Goal: Information Seeking & Learning: Learn about a topic

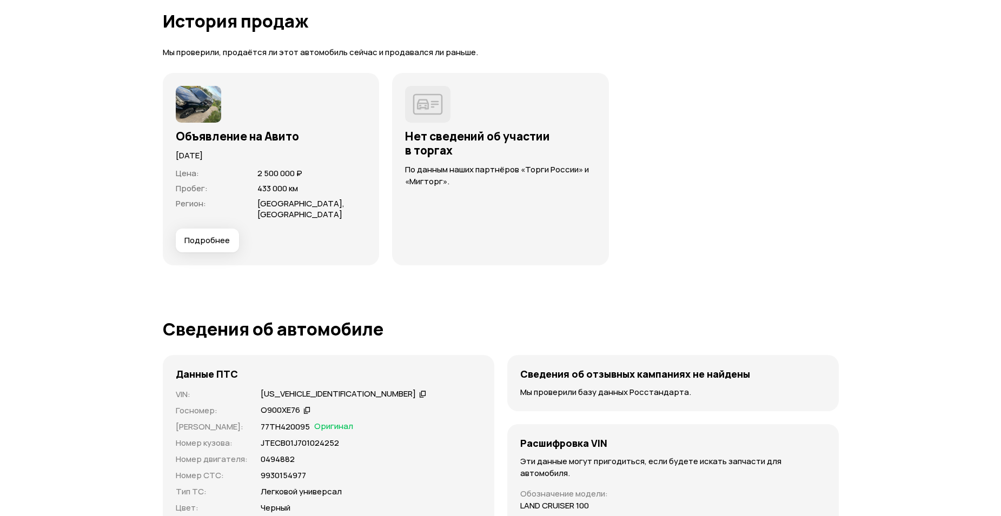
scroll to position [2920, 0]
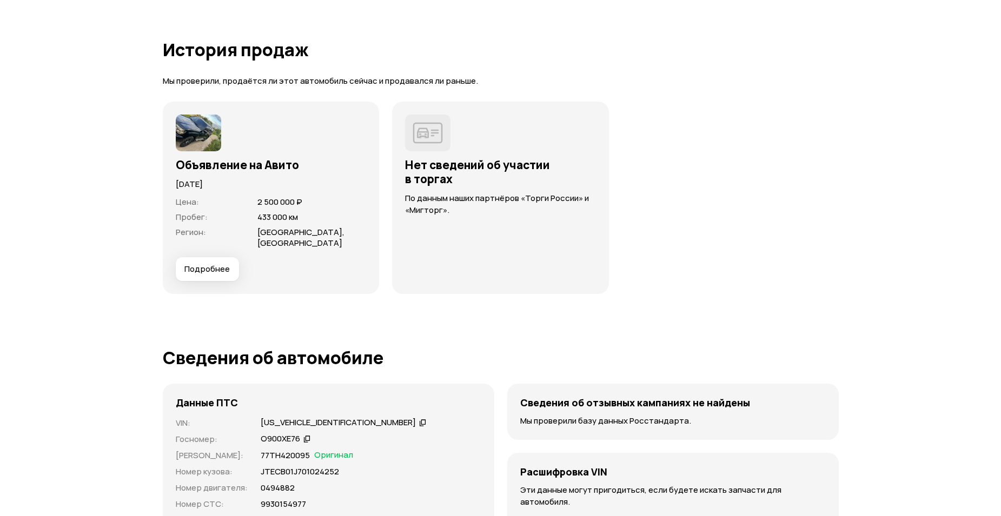
click at [214, 265] on span "Подробнее" at bounding box center [206, 269] width 45 height 11
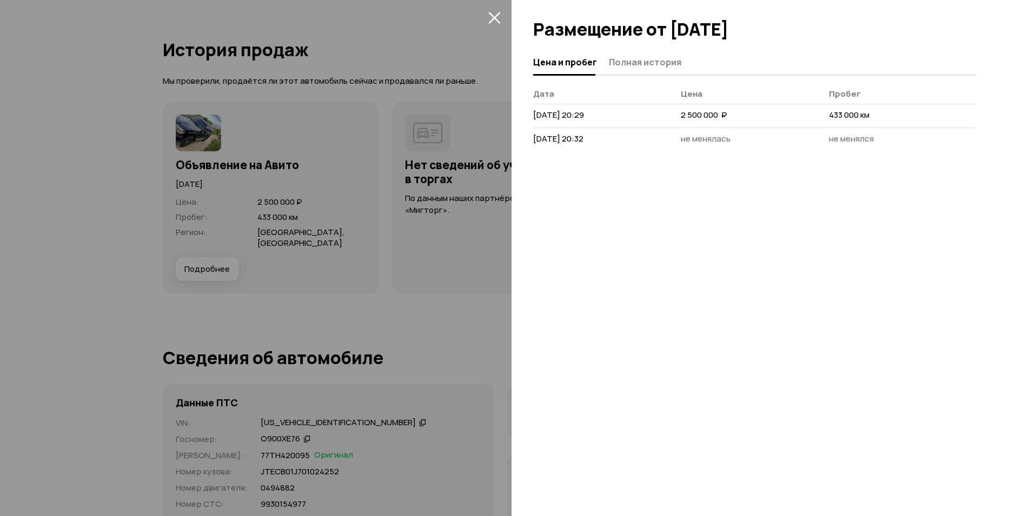
click at [495, 15] on icon "закрыть" at bounding box center [494, 17] width 12 height 12
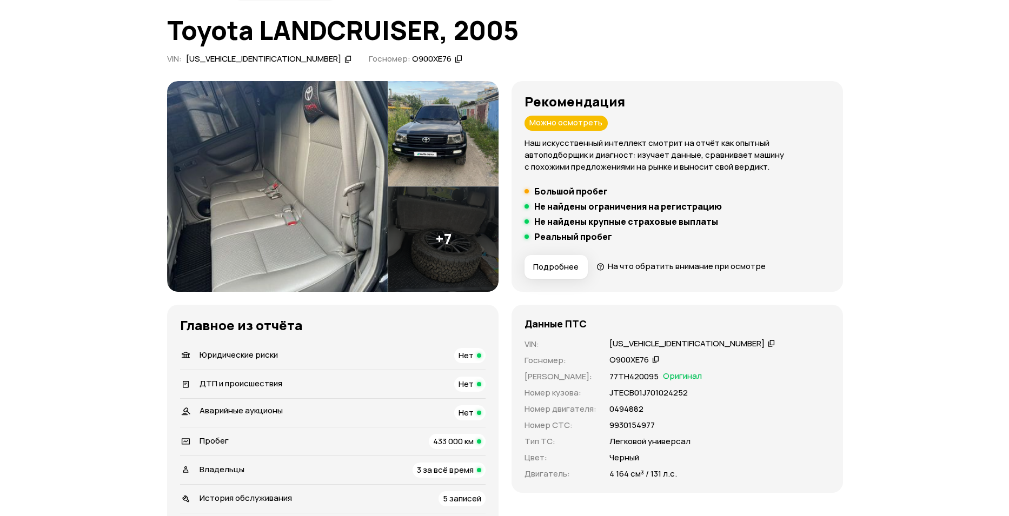
scroll to position [0, 0]
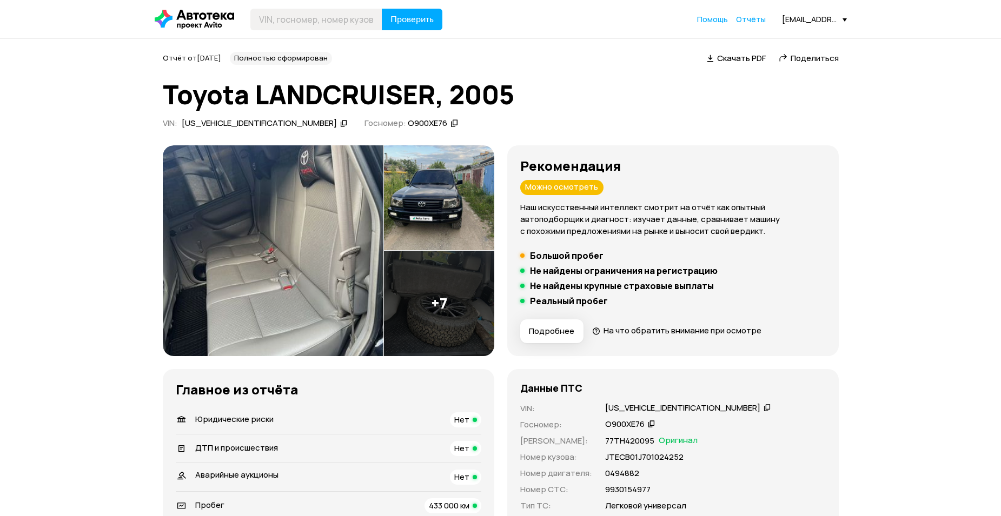
click at [295, 269] on img at bounding box center [273, 250] width 221 height 211
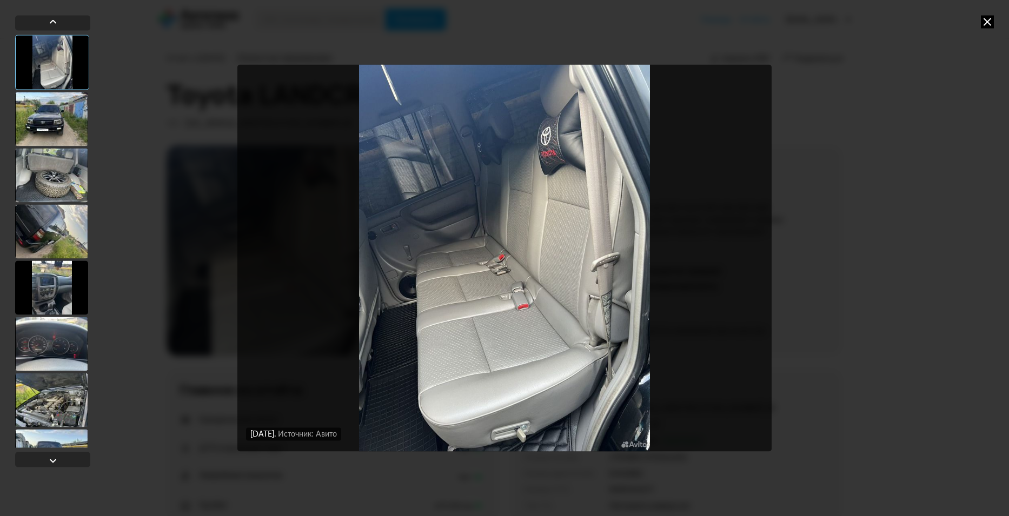
click at [534, 389] on img "Go to Slide 1" at bounding box center [504, 257] width 535 height 387
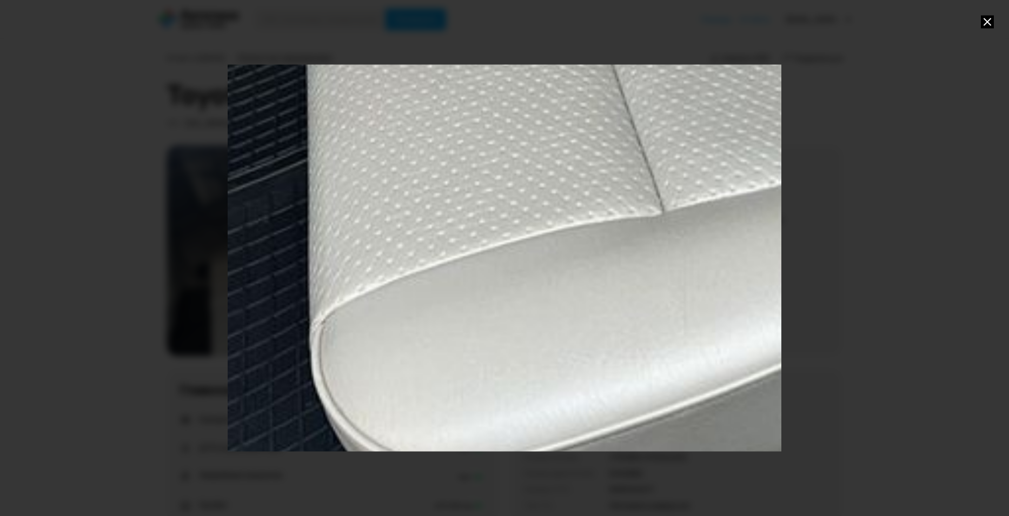
drag, startPoint x: 515, startPoint y: 396, endPoint x: 817, endPoint y: -45, distance: 535.2
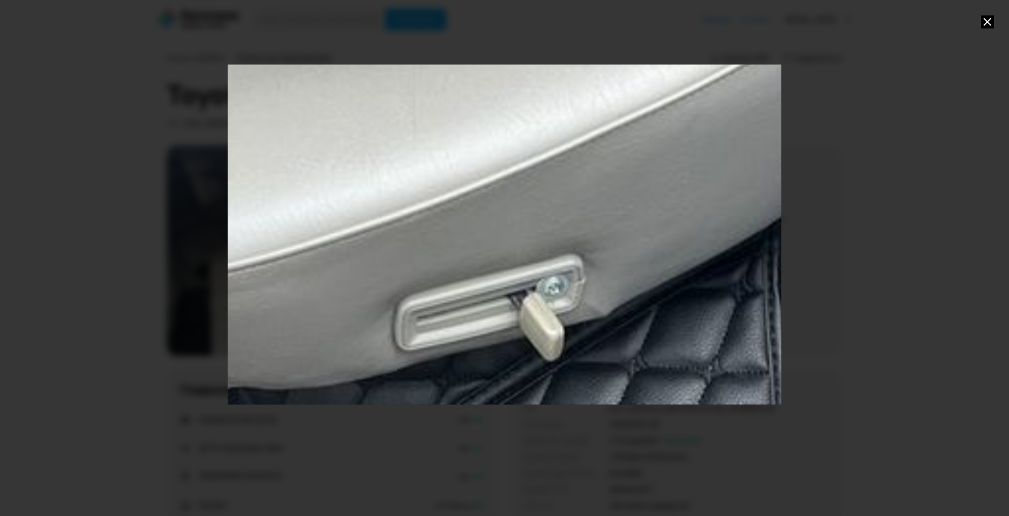
drag, startPoint x: 507, startPoint y: 318, endPoint x: 246, endPoint y: 187, distance: 292.1
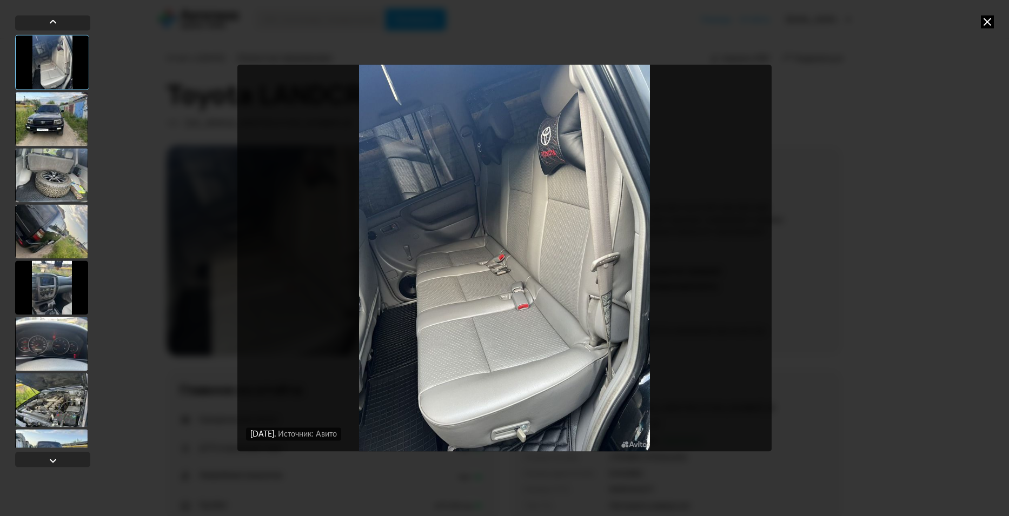
click at [986, 21] on icon at bounding box center [987, 21] width 13 height 13
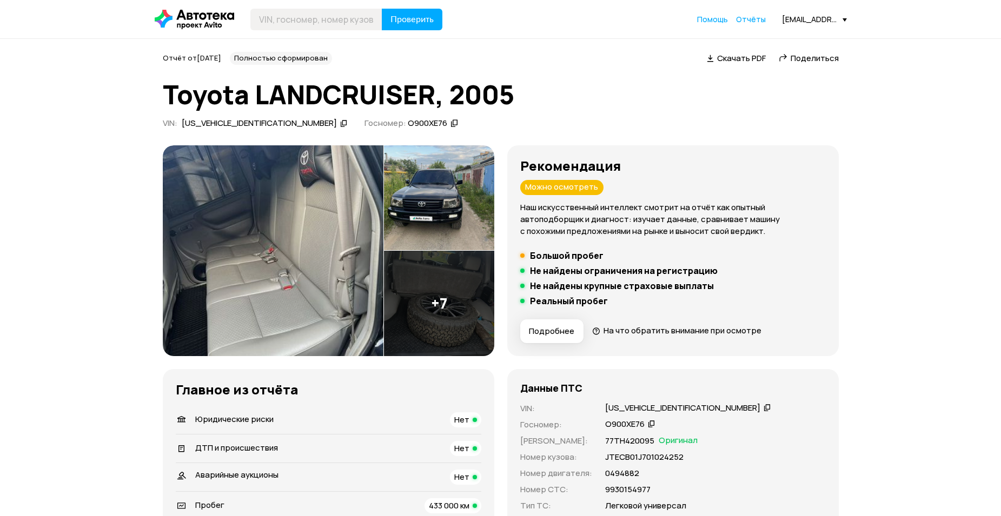
click at [446, 306] on img at bounding box center [439, 303] width 110 height 105
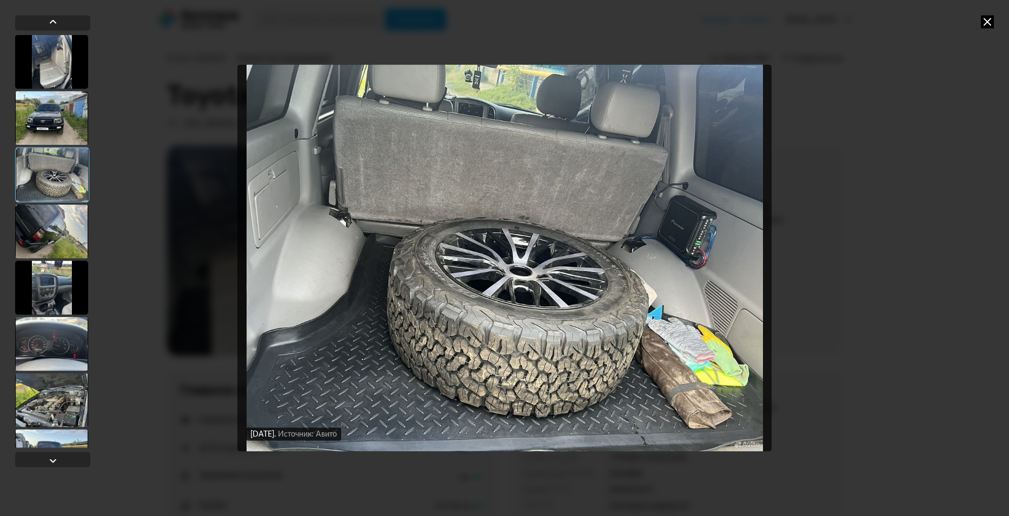
click at [566, 340] on img "Go to Slide 3" at bounding box center [504, 257] width 535 height 387
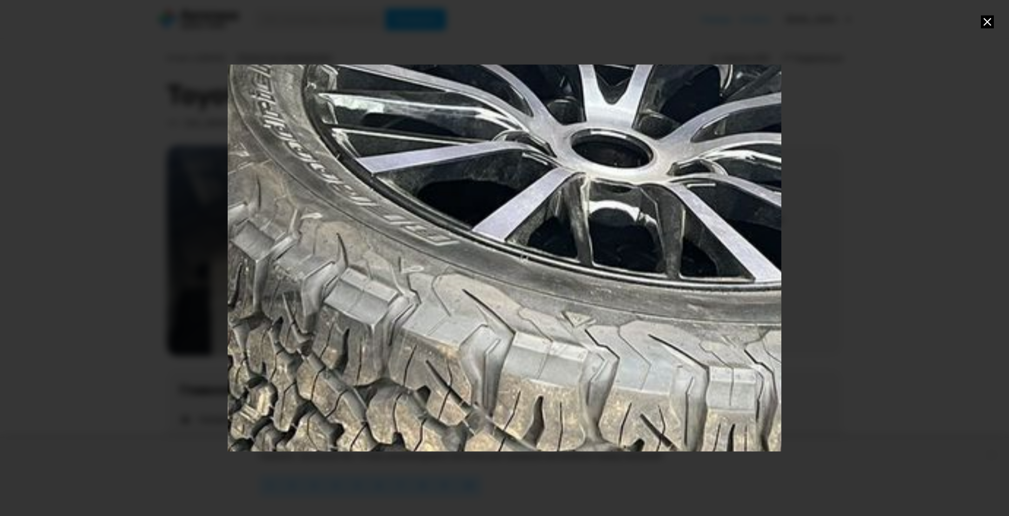
drag, startPoint x: 424, startPoint y: 378, endPoint x: 505, endPoint y: 331, distance: 93.5
click at [505, 331] on div "Go to Slide 3" at bounding box center [552, 102] width 2005 height 1403
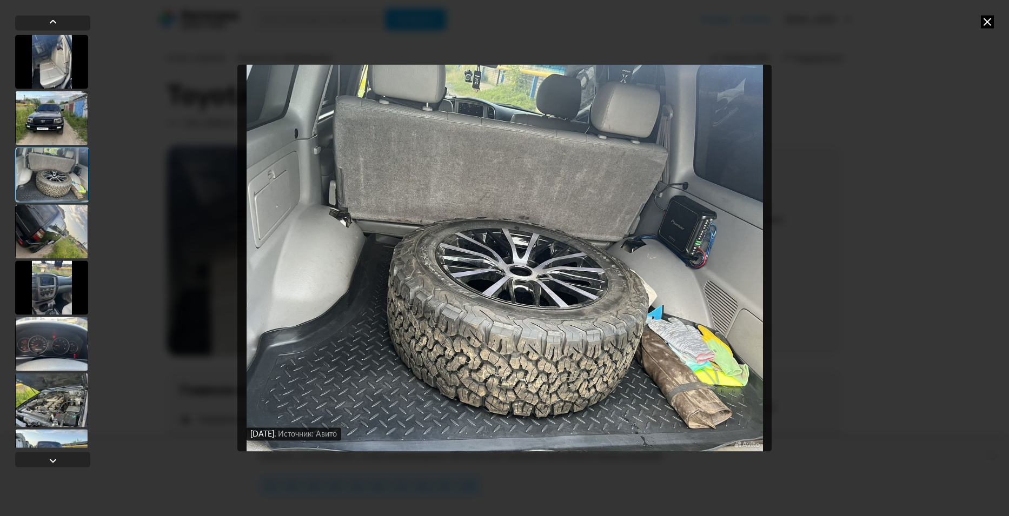
click at [987, 19] on icon at bounding box center [987, 21] width 13 height 13
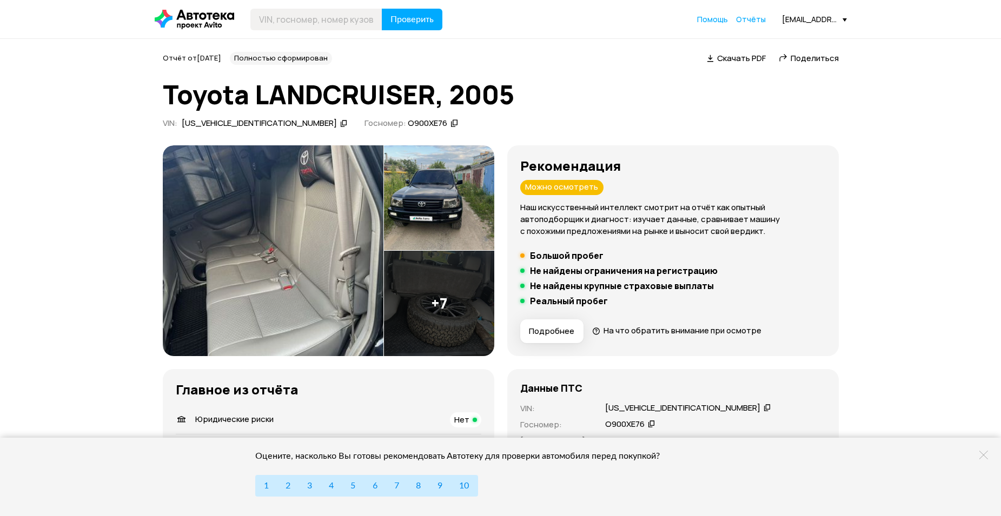
click at [437, 313] on img at bounding box center [439, 303] width 110 height 105
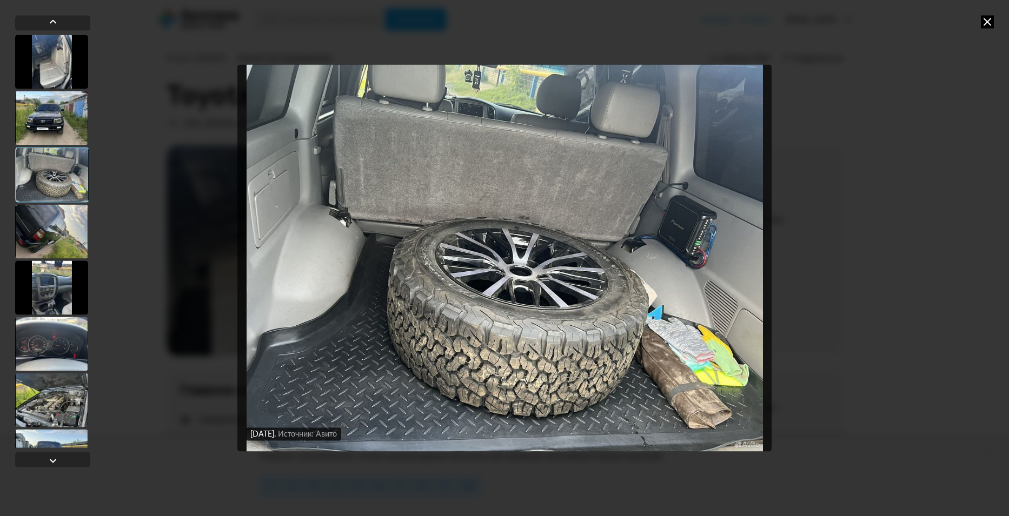
click at [449, 328] on img "Go to Slide 3" at bounding box center [504, 257] width 535 height 387
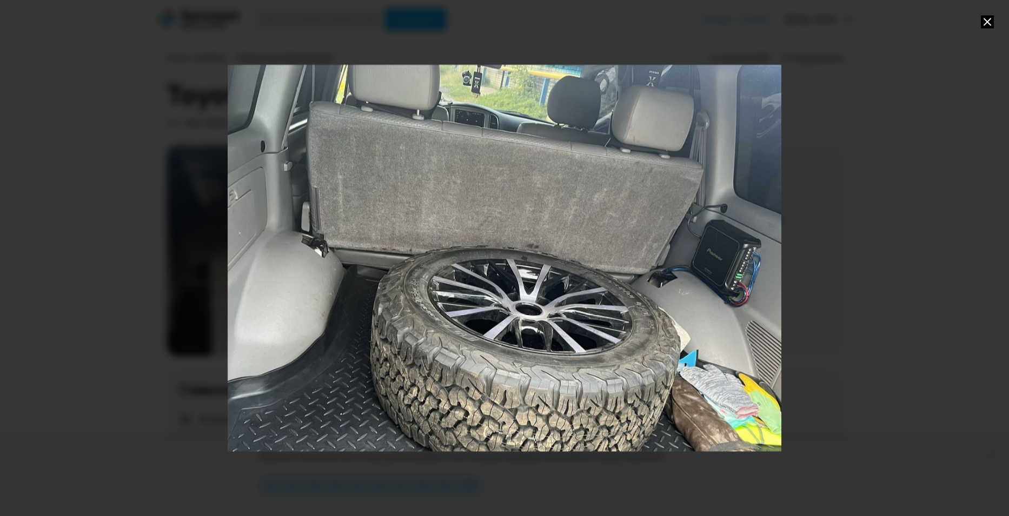
click at [588, 314] on div "Go to Slide 3" at bounding box center [510, 294] width 656 height 459
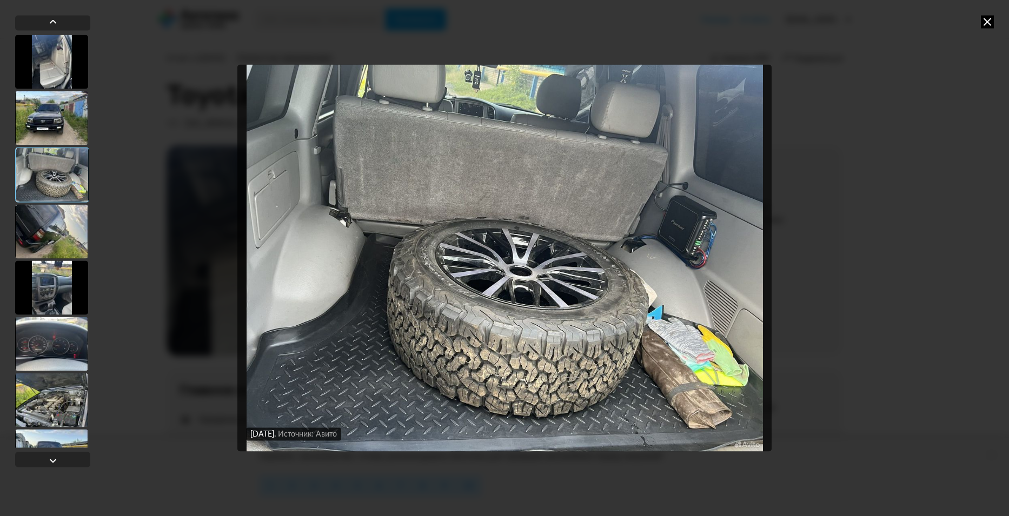
click at [53, 233] on div at bounding box center [51, 231] width 73 height 54
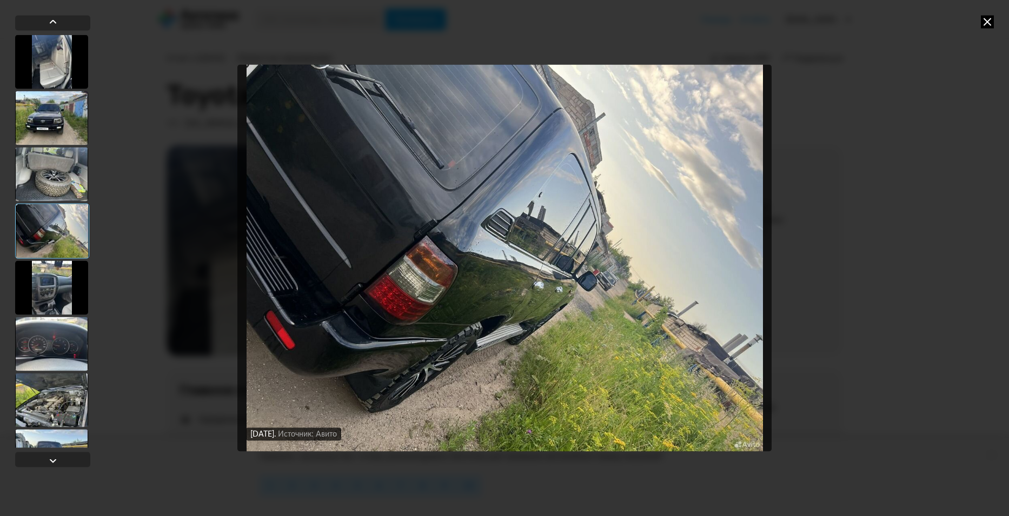
click at [408, 321] on img "Go to Slide 4" at bounding box center [504, 257] width 535 height 387
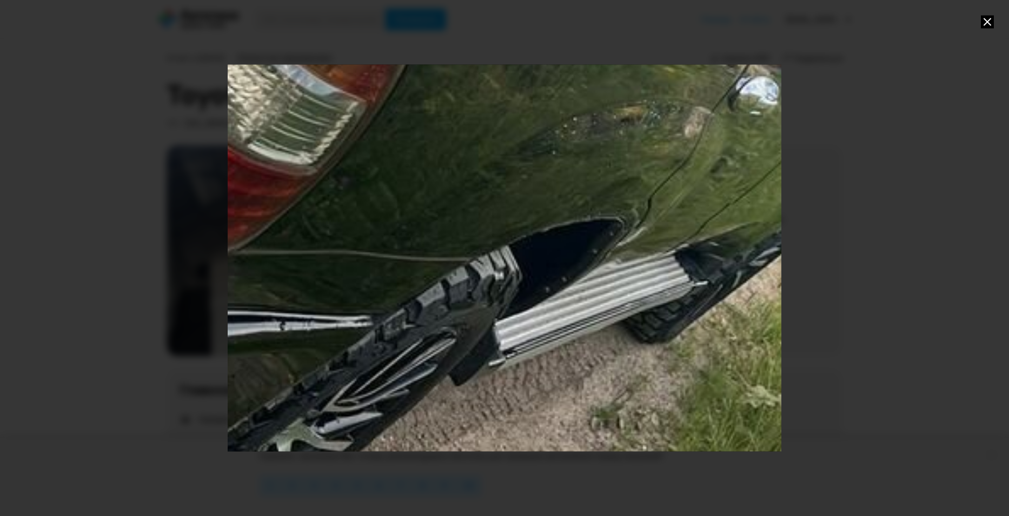
drag, startPoint x: 481, startPoint y: 349, endPoint x: 481, endPoint y: 144, distance: 205.5
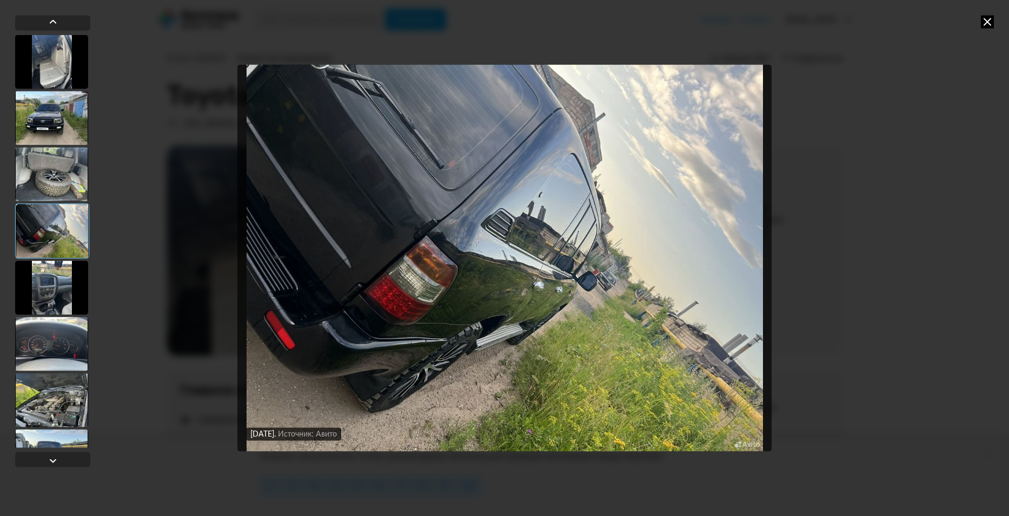
click at [59, 283] on div at bounding box center [51, 288] width 73 height 54
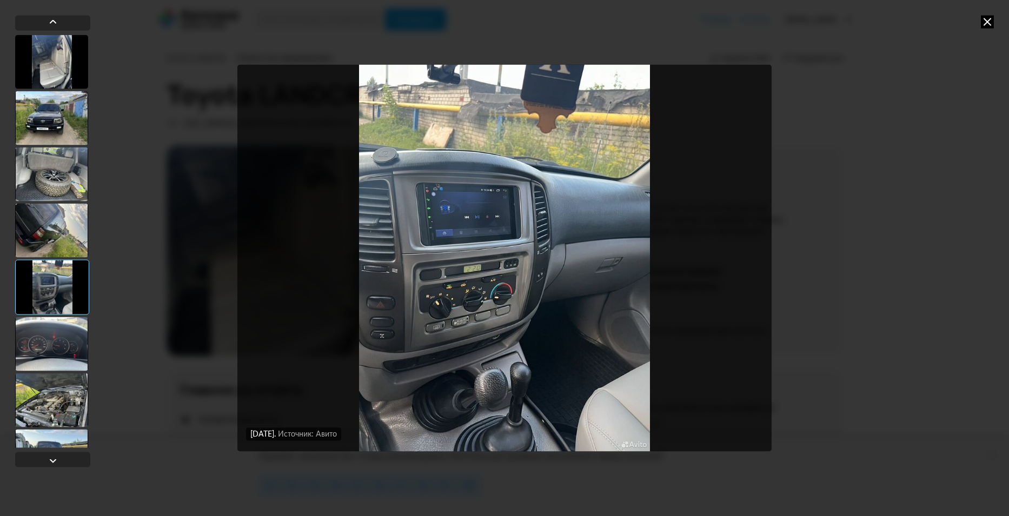
click at [456, 329] on img "Go to Slide 5" at bounding box center [504, 257] width 535 height 387
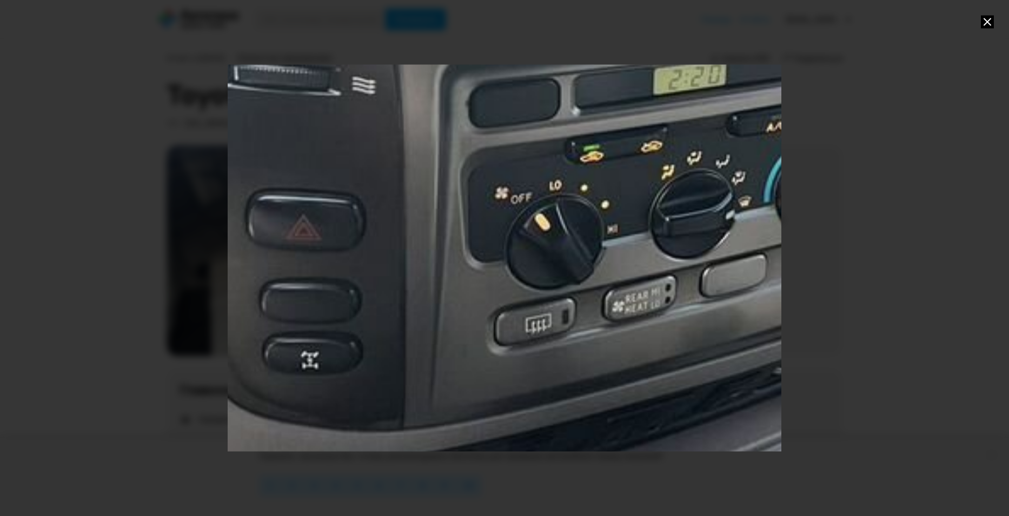
drag, startPoint x: 445, startPoint y: 350, endPoint x: 726, endPoint y: 212, distance: 312.4
click at [726, 212] on div "Go to Slide 5" at bounding box center [825, 32] width 2327 height 1627
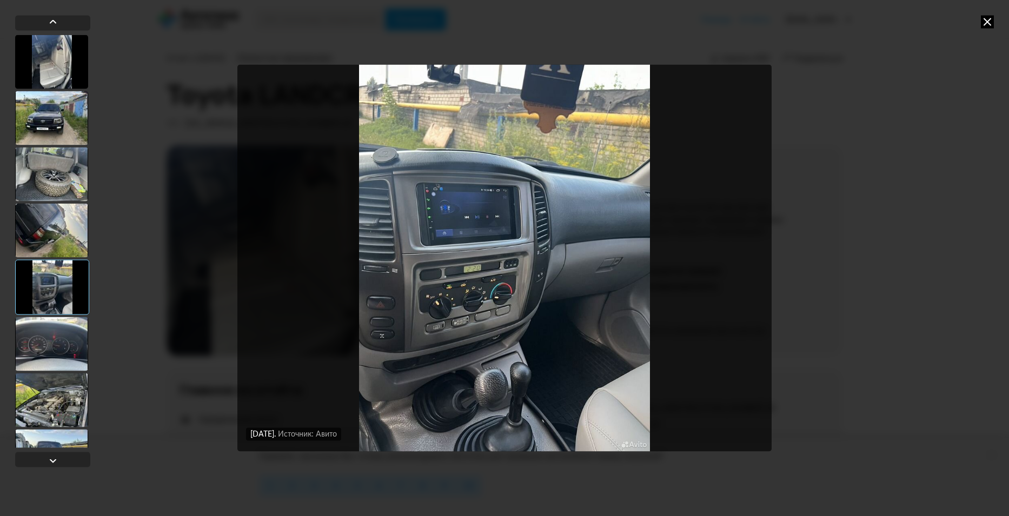
click at [43, 341] on div at bounding box center [51, 344] width 73 height 54
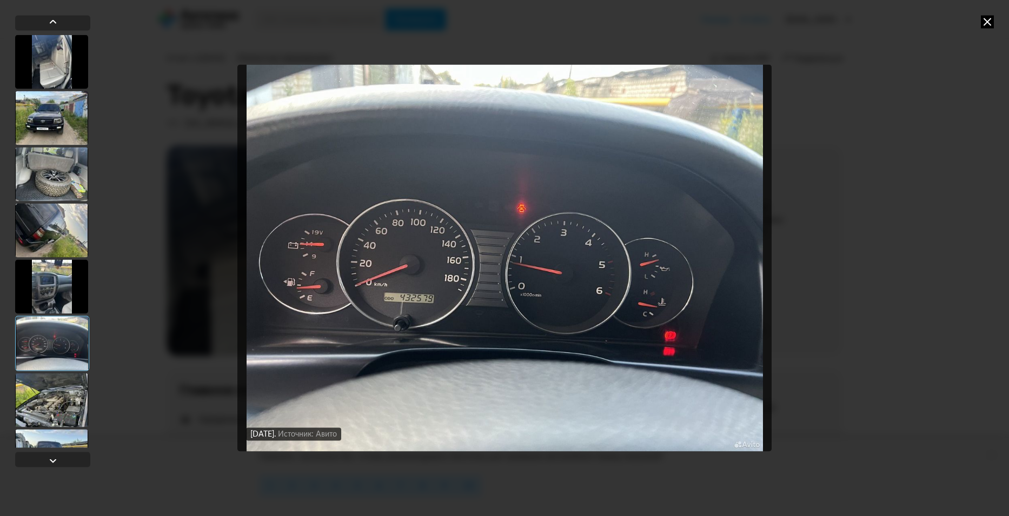
click at [416, 330] on img "Go to Slide 6" at bounding box center [504, 257] width 535 height 387
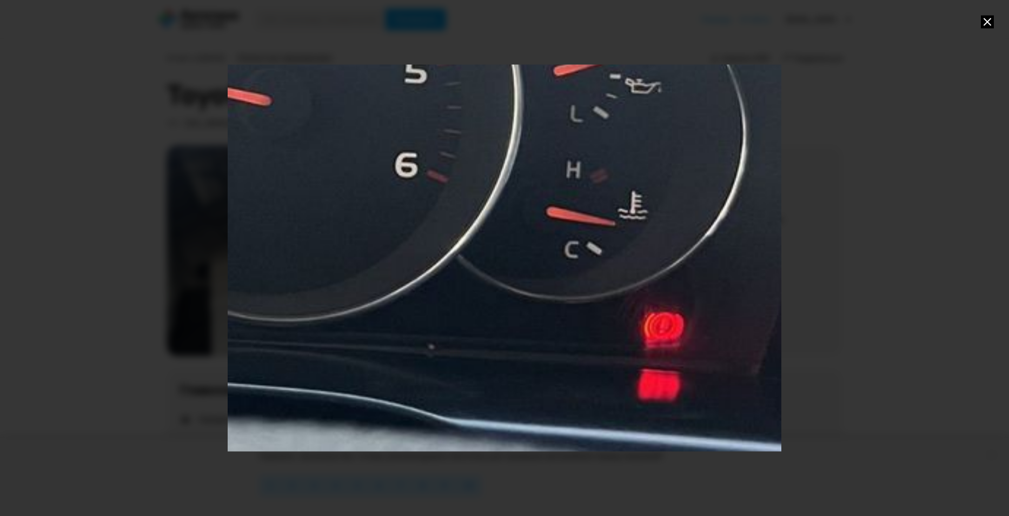
drag, startPoint x: 643, startPoint y: 327, endPoint x: 176, endPoint y: 176, distance: 490.4
click at [166, 189] on div at bounding box center [504, 258] width 1009 height 516
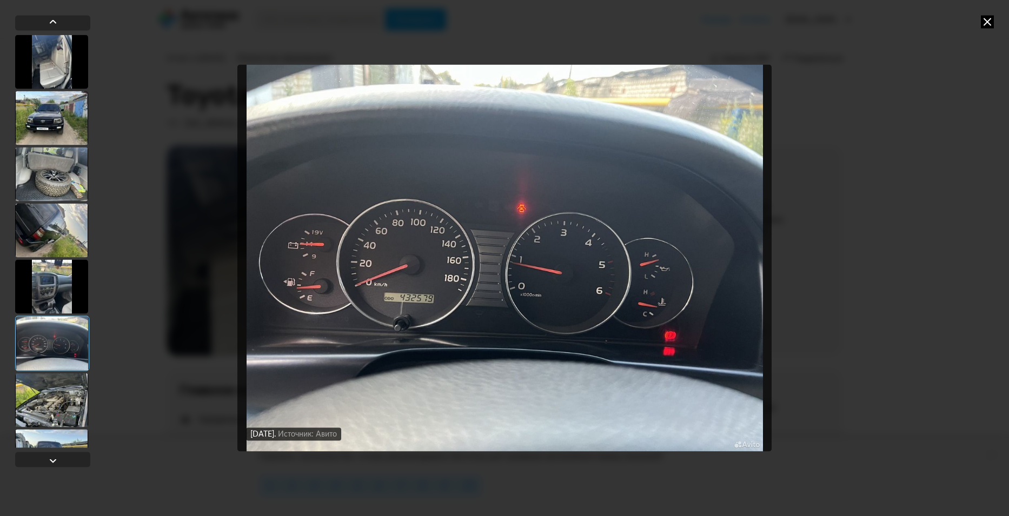
click at [54, 403] on div at bounding box center [51, 400] width 73 height 54
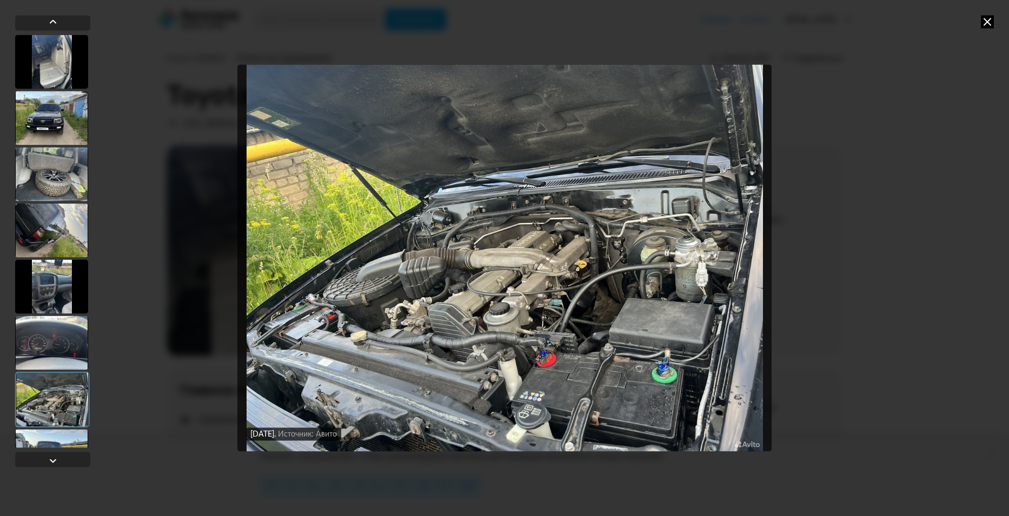
click at [632, 403] on img "Go to Slide 7" at bounding box center [504, 257] width 535 height 387
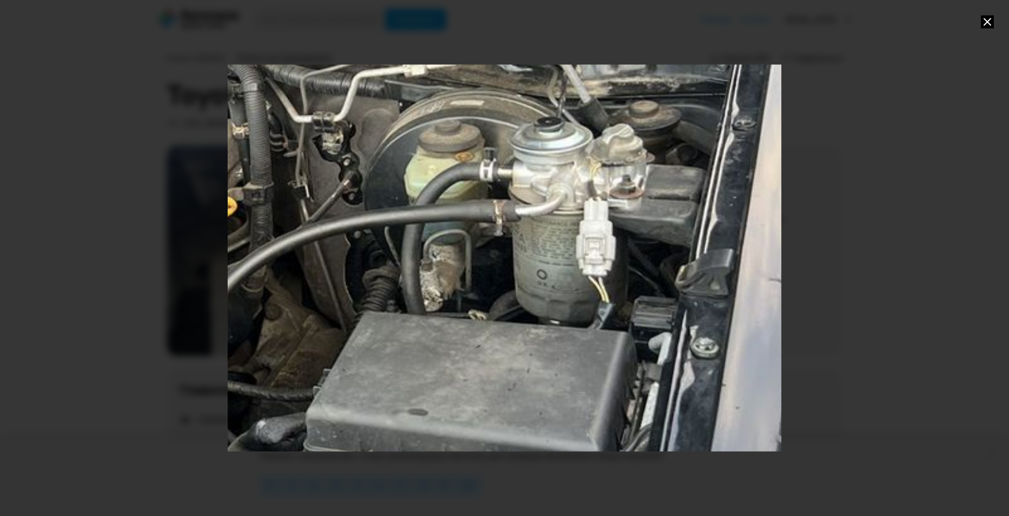
drag, startPoint x: 522, startPoint y: 350, endPoint x: 139, endPoint y: 349, distance: 382.8
click at [135, 350] on div at bounding box center [504, 258] width 1009 height 516
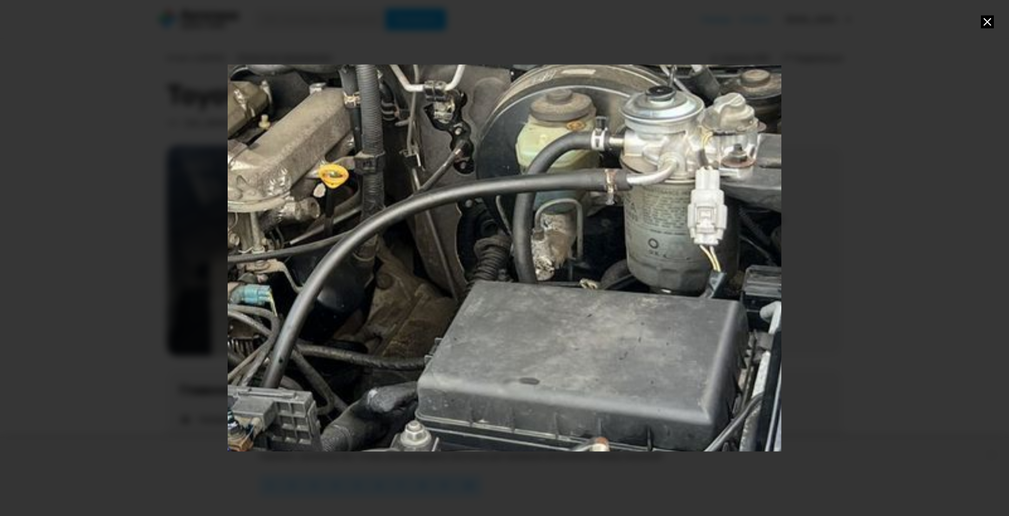
drag, startPoint x: 153, startPoint y: 348, endPoint x: 598, endPoint y: 371, distance: 445.6
click at [598, 371] on div at bounding box center [504, 258] width 1009 height 516
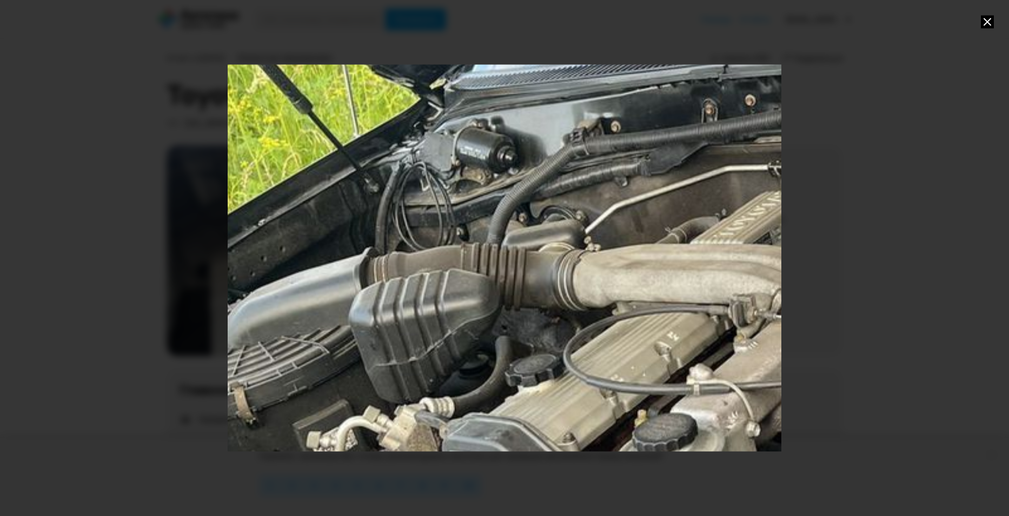
drag, startPoint x: 329, startPoint y: 235, endPoint x: 929, endPoint y: 348, distance: 610.7
click at [929, 349] on div at bounding box center [504, 258] width 1009 height 516
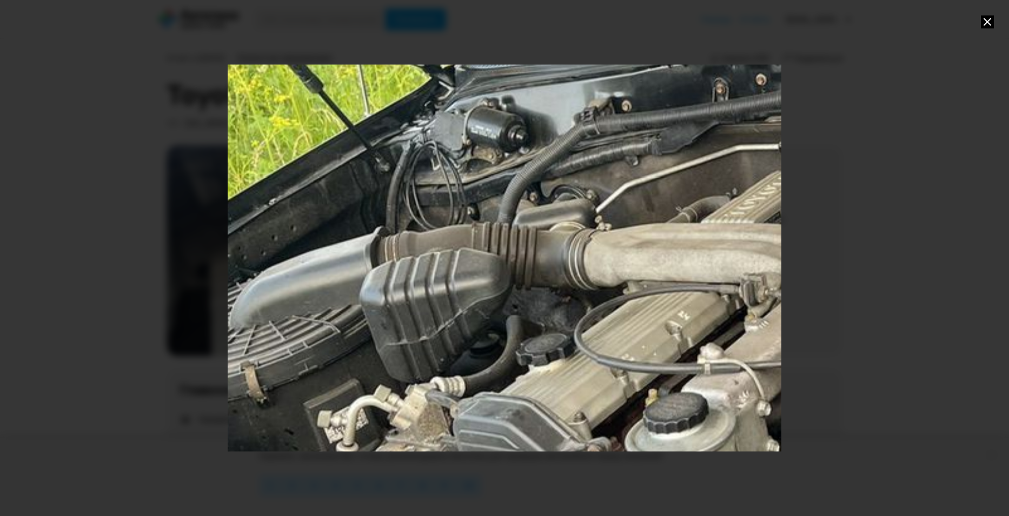
click at [989, 22] on icon at bounding box center [987, 21] width 13 height 13
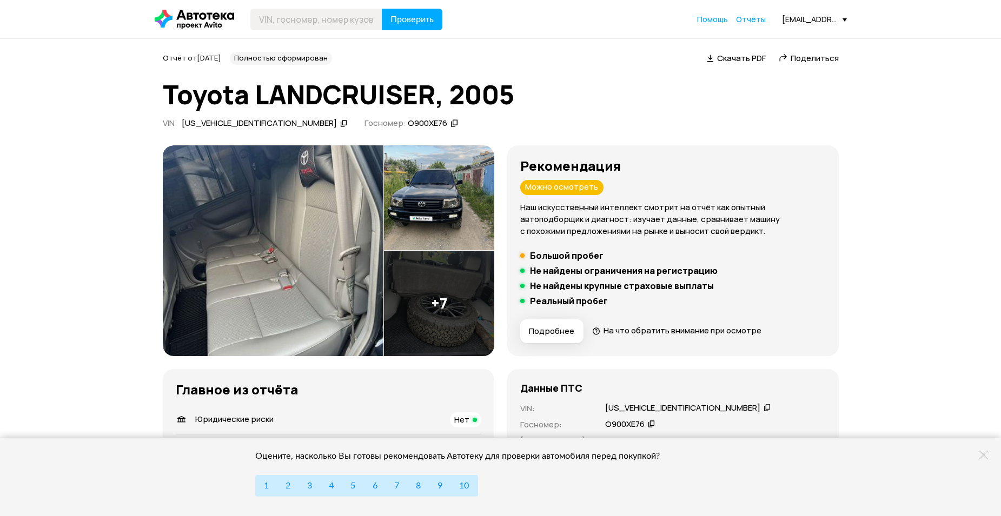
click at [458, 311] on img at bounding box center [439, 303] width 110 height 105
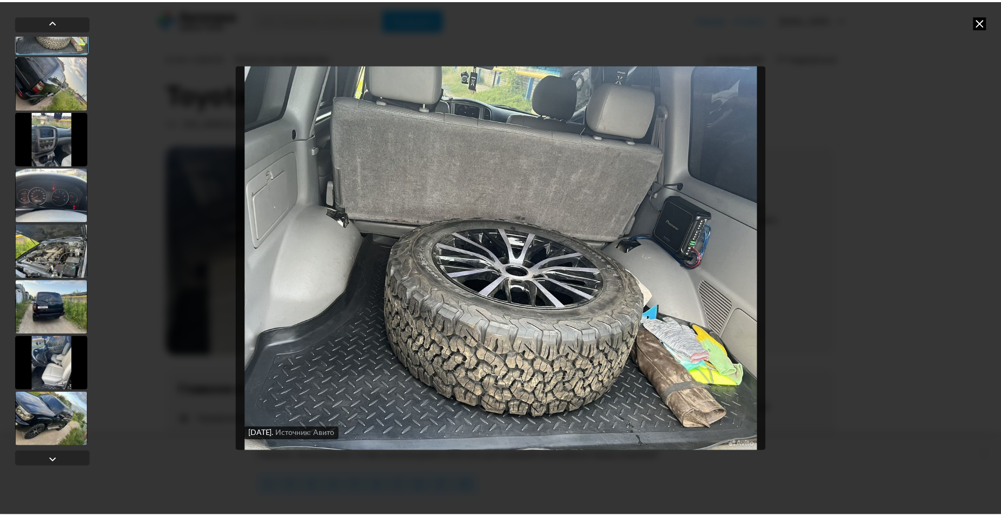
scroll to position [150, 0]
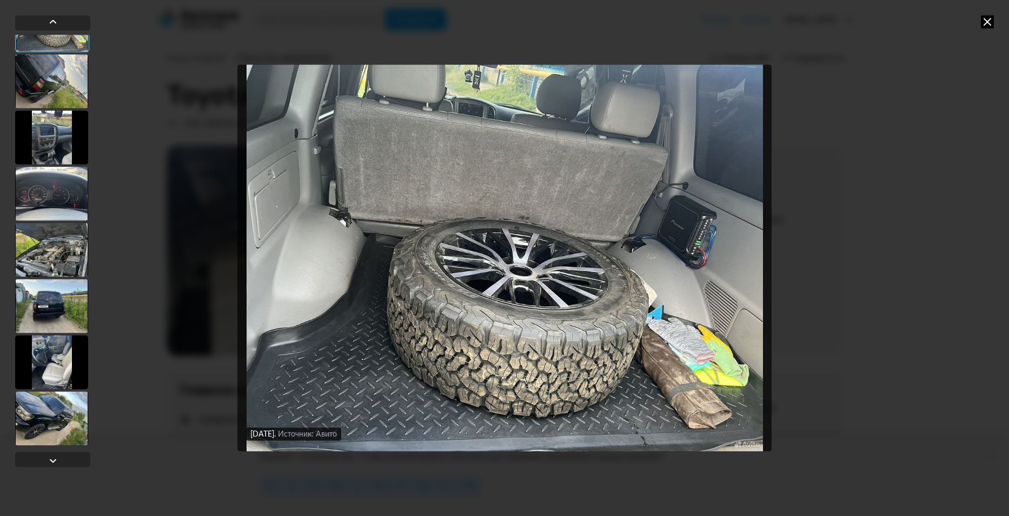
click at [48, 363] on div at bounding box center [51, 362] width 73 height 54
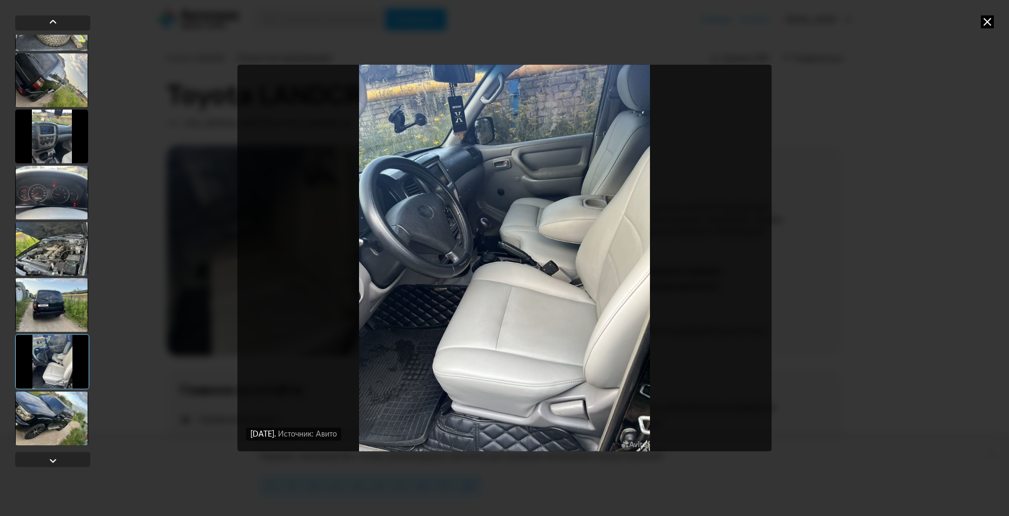
click at [573, 405] on img "Go to Slide 9" at bounding box center [504, 257] width 535 height 387
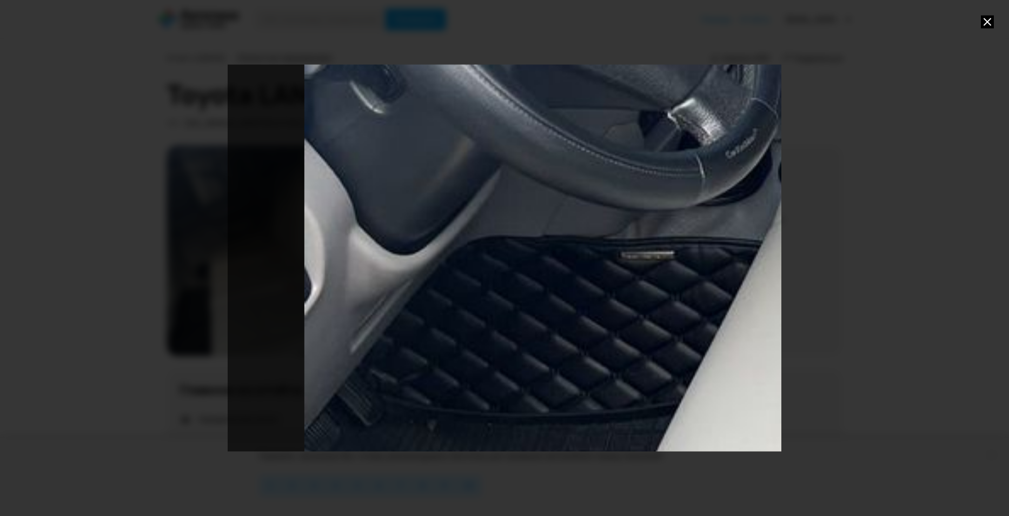
drag, startPoint x: 522, startPoint y: 434, endPoint x: 1009, endPoint y: 503, distance: 491.5
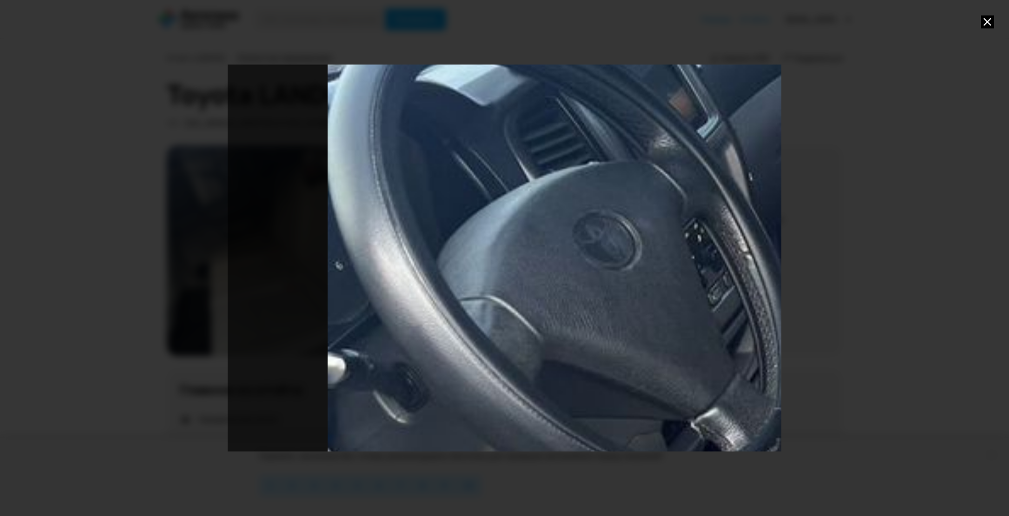
drag, startPoint x: 442, startPoint y: 272, endPoint x: 470, endPoint y: 514, distance: 243.4
click at [470, 514] on div at bounding box center [505, 258] width 554 height 516
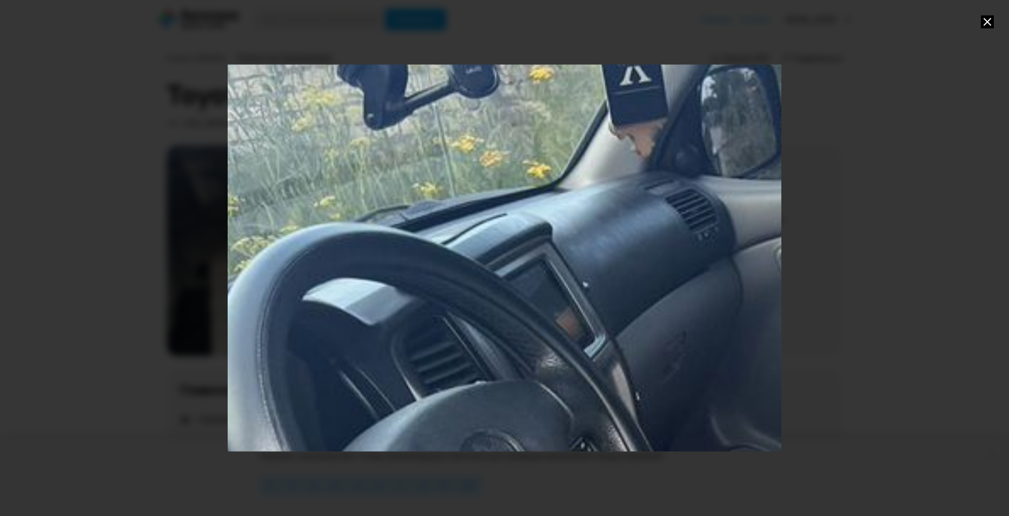
drag, startPoint x: 497, startPoint y: 290, endPoint x: 380, endPoint y: 447, distance: 195.8
click at [392, 481] on div at bounding box center [505, 258] width 554 height 516
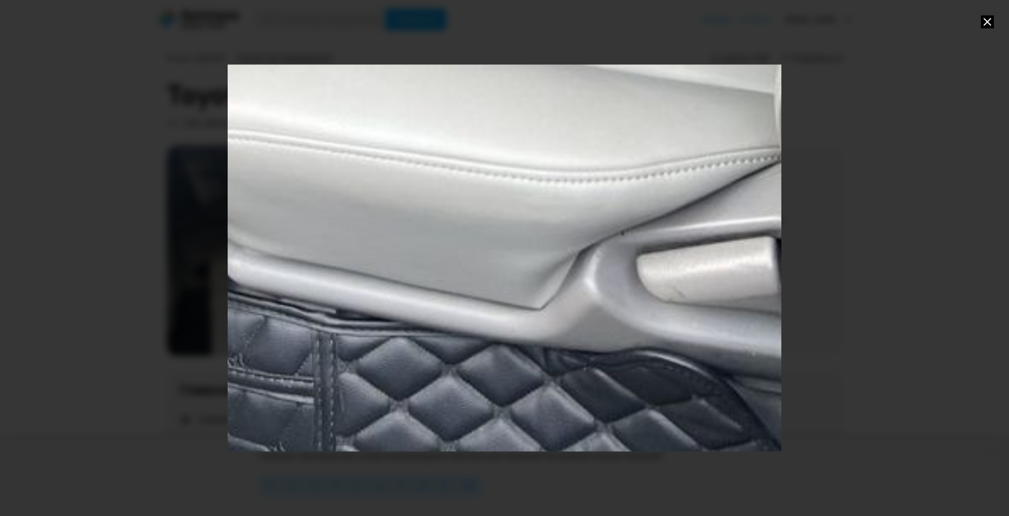
click at [986, 22] on icon at bounding box center [987, 21] width 13 height 13
